Goal: Task Accomplishment & Management: Manage account settings

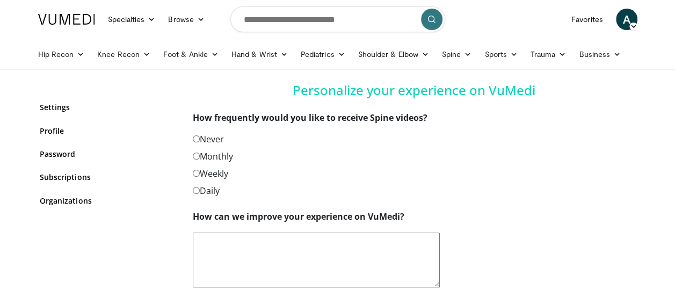
click at [221, 139] on label "Never" at bounding box center [208, 139] width 31 height 13
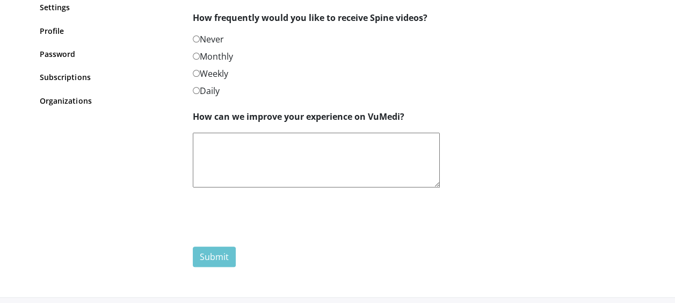
scroll to position [97, 0]
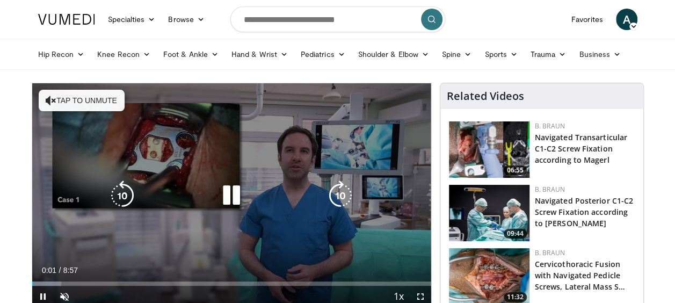
click at [233, 192] on icon "Video Player" at bounding box center [232, 196] width 30 height 30
